Goal: Transaction & Acquisition: Purchase product/service

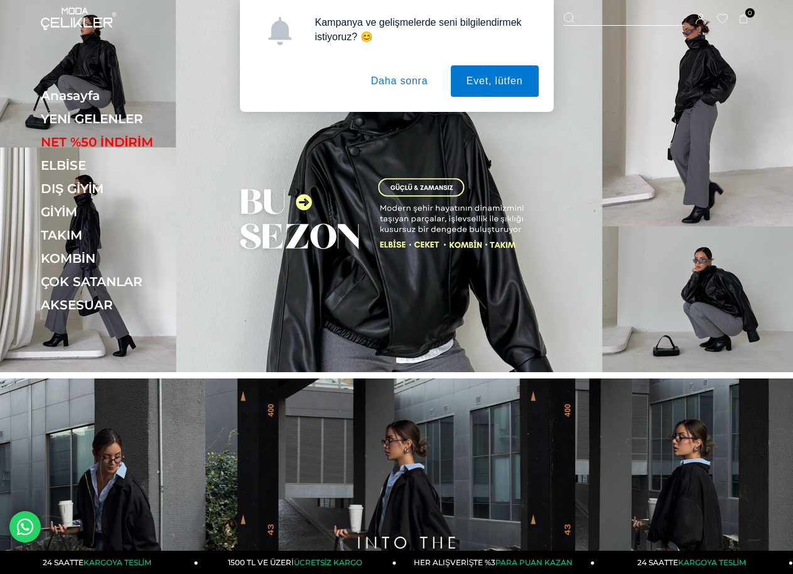
click at [382, 84] on button "Daha sonra" at bounding box center [400, 80] width 89 height 31
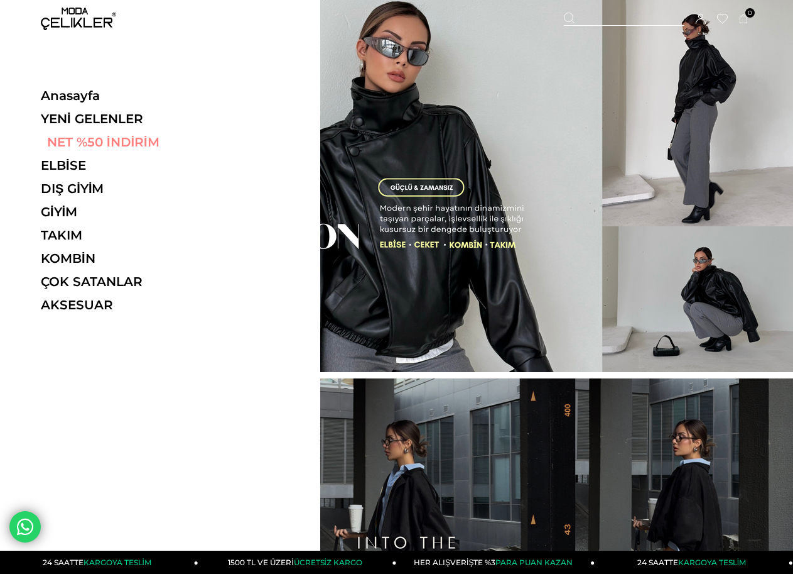
click at [110, 137] on link "NET %50 İNDİRİM" at bounding box center [127, 141] width 173 height 15
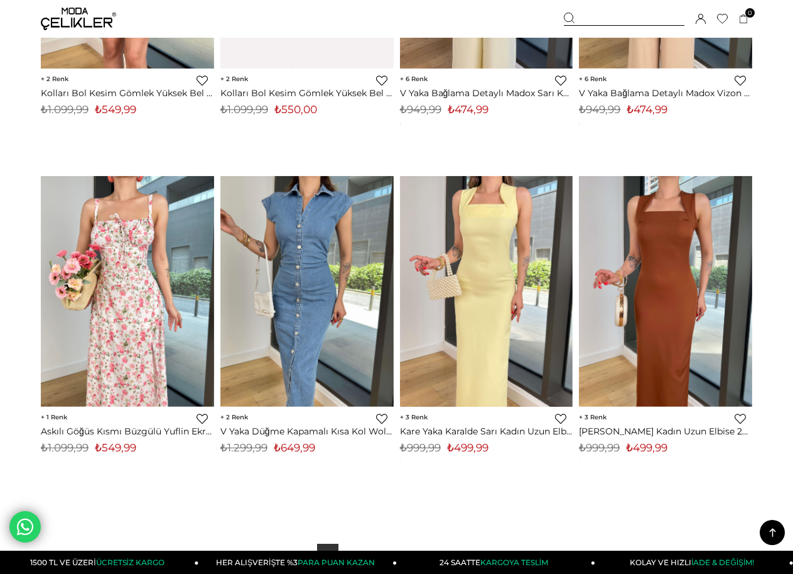
scroll to position [6596, 0]
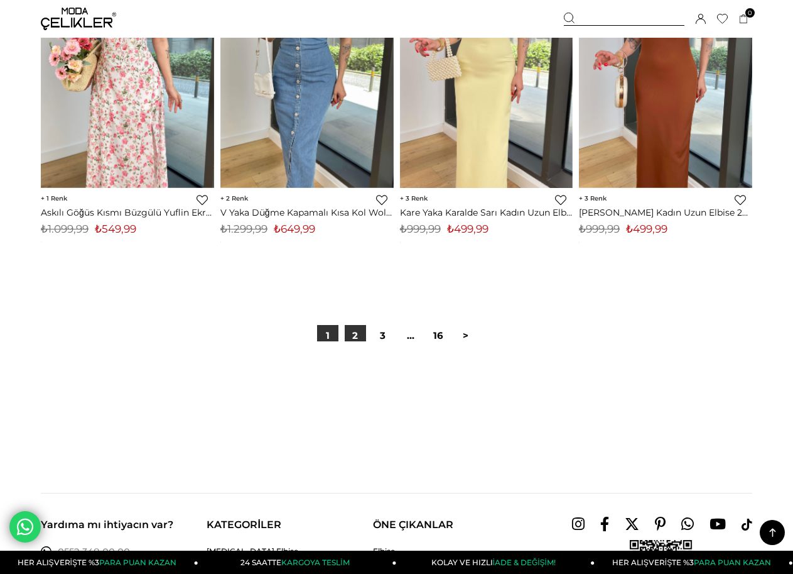
click at [355, 338] on link "2" at bounding box center [355, 335] width 21 height 21
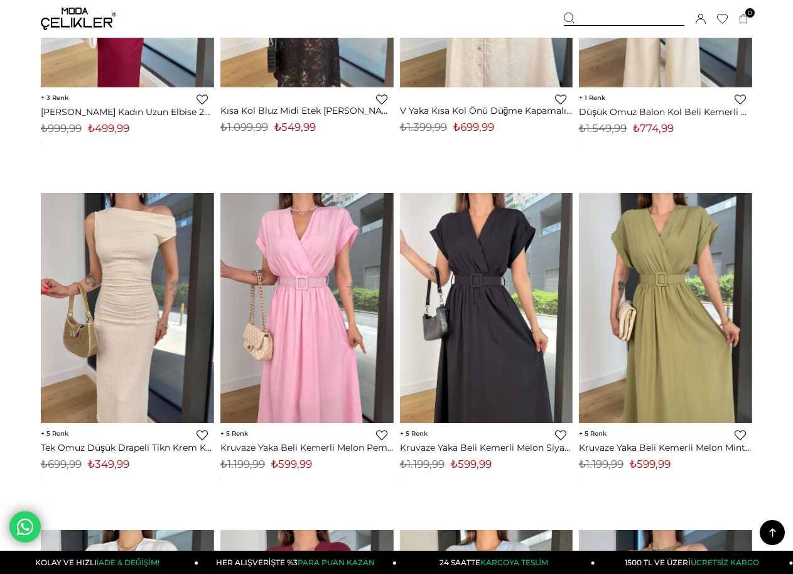
scroll to position [440, 0]
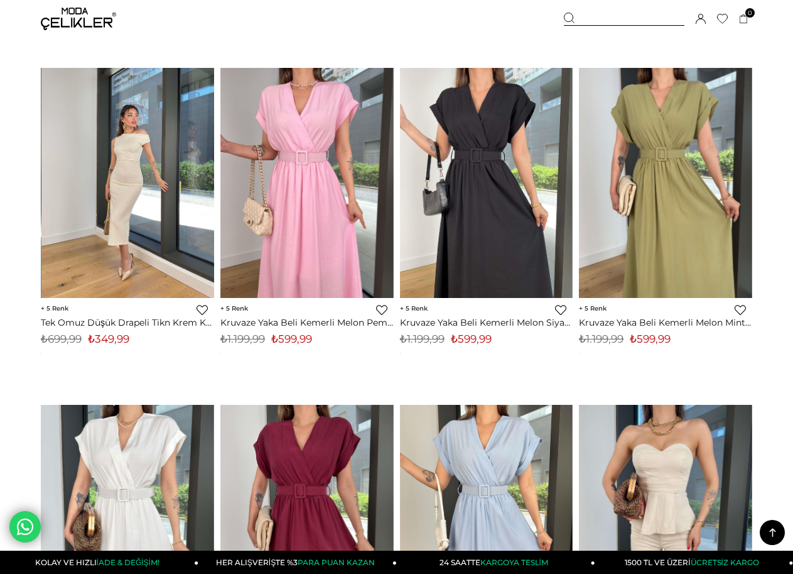
drag, startPoint x: 129, startPoint y: 174, endPoint x: 175, endPoint y: 187, distance: 47.1
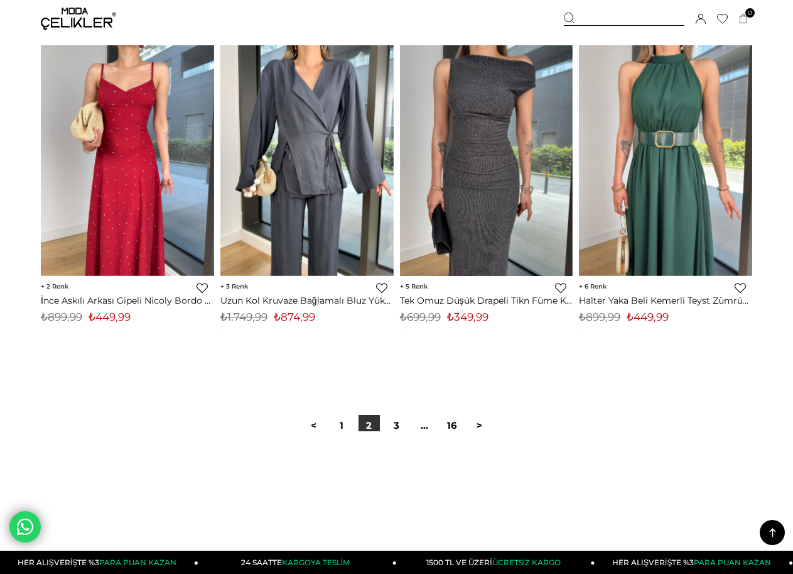
scroll to position [6785, 0]
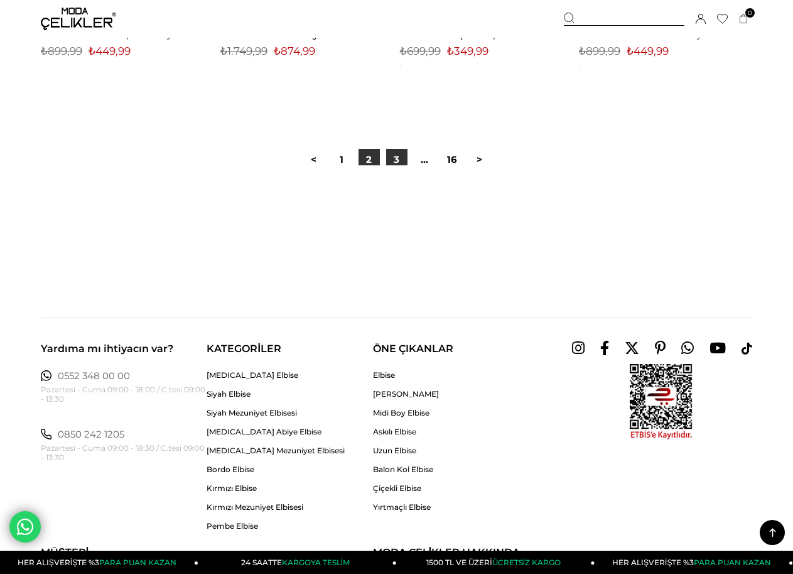
click at [400, 157] on link "3" at bounding box center [396, 159] width 21 height 21
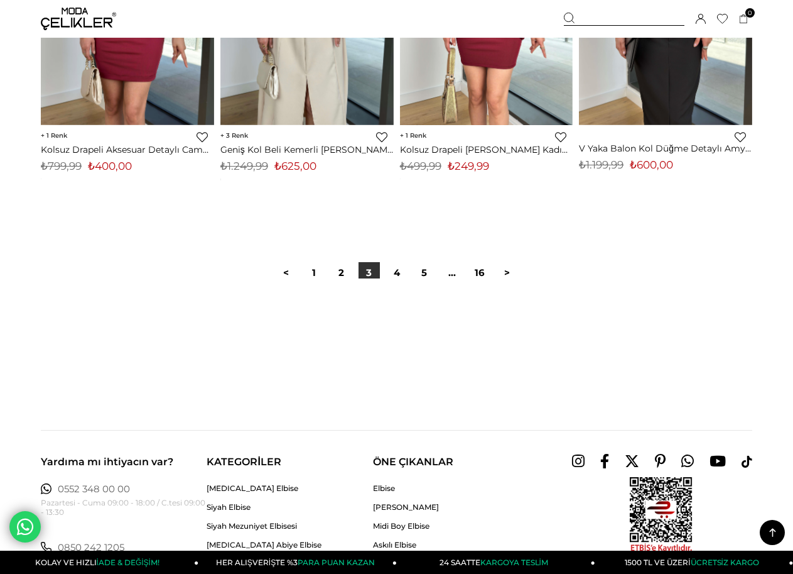
scroll to position [6659, 0]
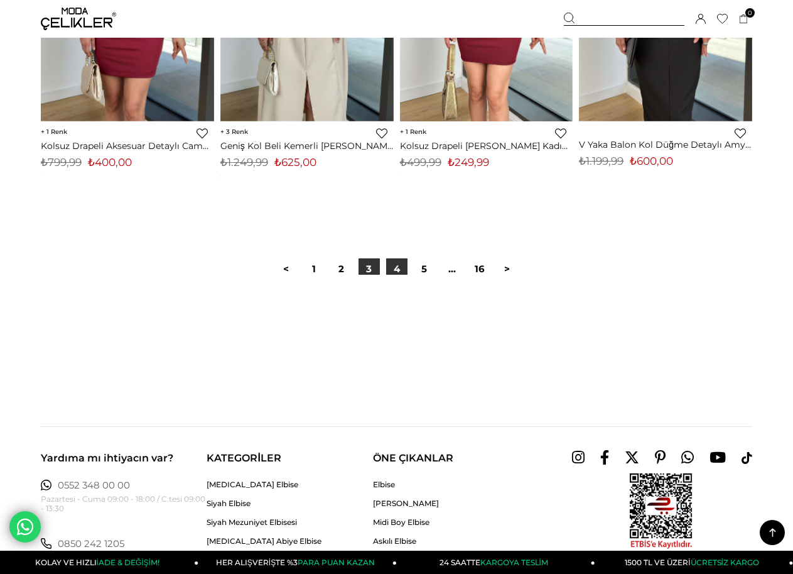
click at [396, 270] on link "4" at bounding box center [396, 268] width 21 height 21
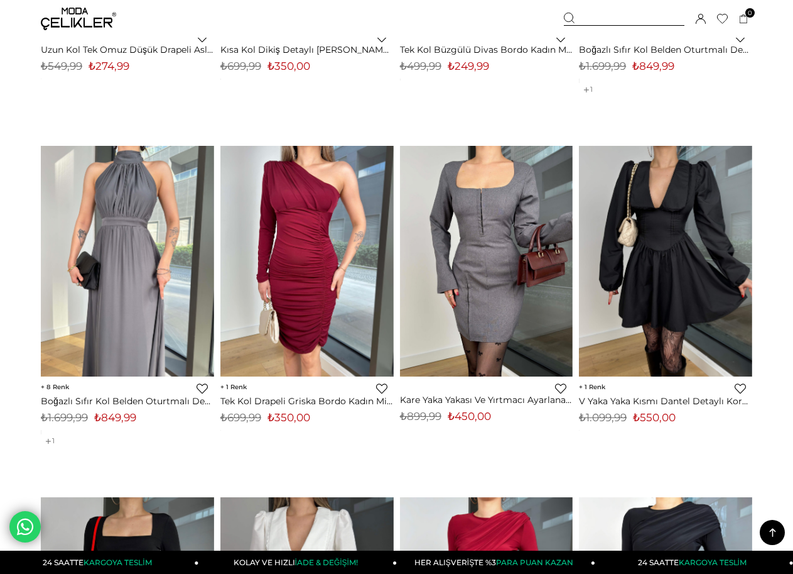
scroll to position [691, 0]
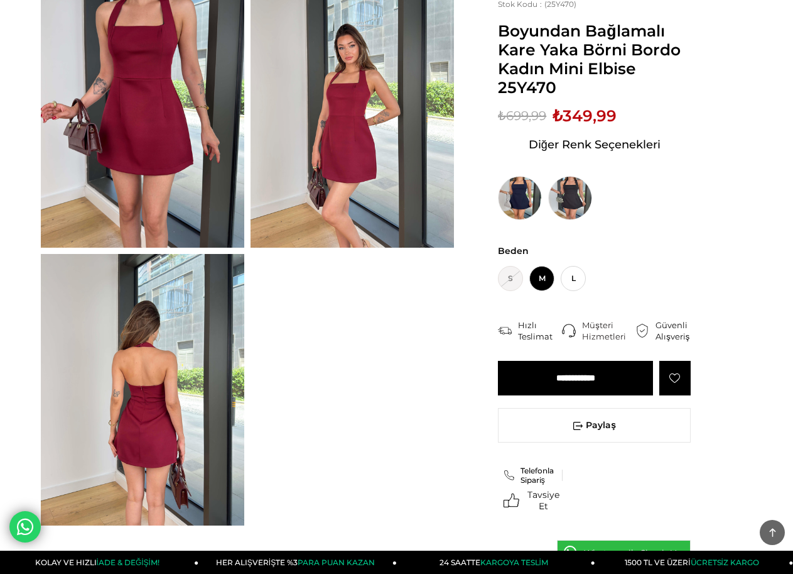
scroll to position [126, 0]
